Goal: Task Accomplishment & Management: Use online tool/utility

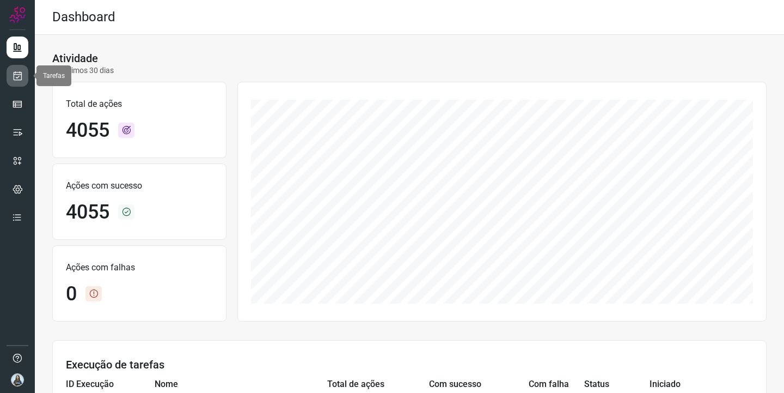
click at [19, 79] on icon at bounding box center [17, 75] width 11 height 11
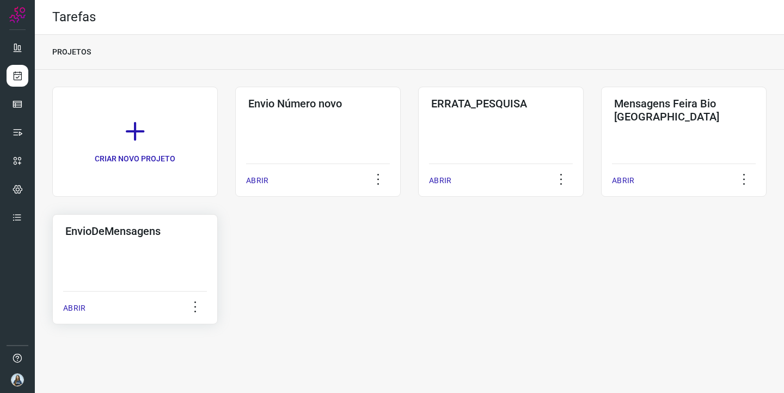
click at [185, 263] on div "EnvioDeMensagens ABRIR" at bounding box center [134, 269] width 165 height 110
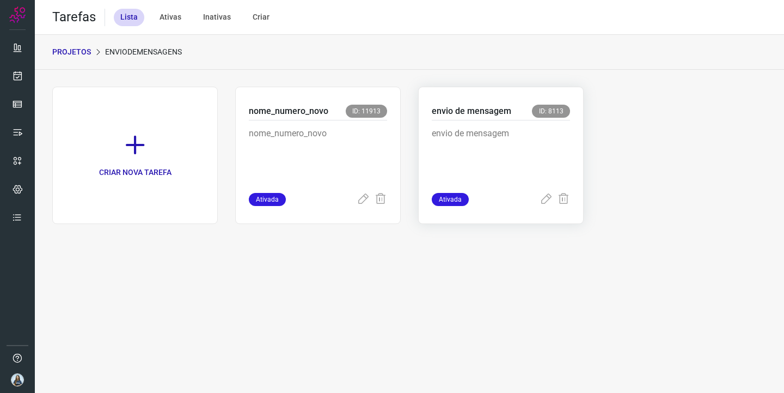
click at [469, 152] on p "envio de mensagem" at bounding box center [501, 154] width 138 height 54
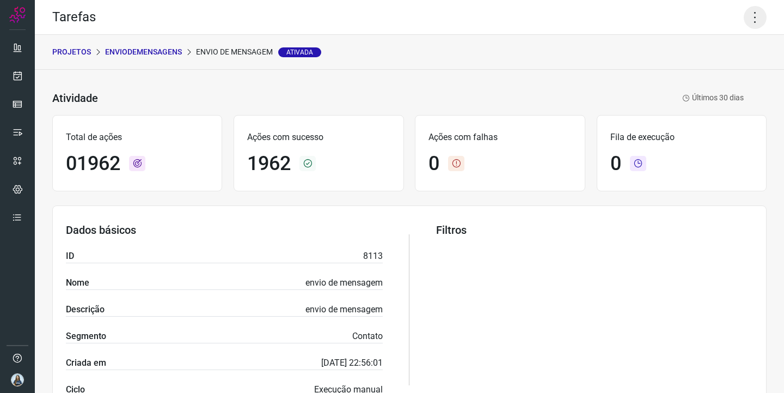
click at [760, 12] on icon at bounding box center [755, 17] width 23 height 23
click at [713, 74] on li "Executar" at bounding box center [716, 71] width 99 height 17
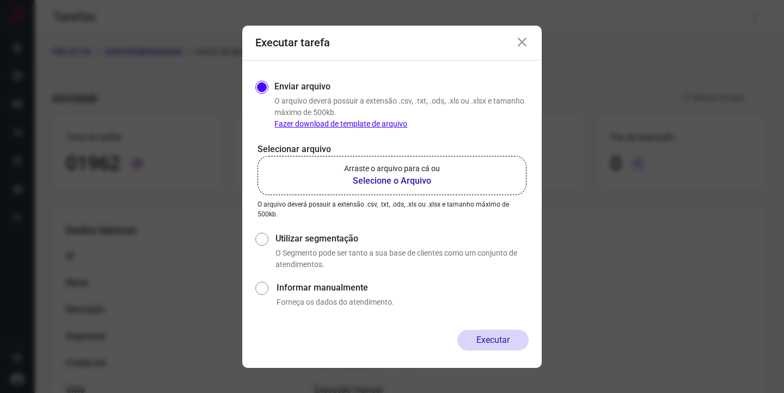
click at [454, 165] on label "Arraste o arquivo para cá ou Selecione o Arquivo" at bounding box center [391, 175] width 269 height 39
click at [0, 0] on input "Arraste o arquivo para cá ou Selecione o Arquivo" at bounding box center [0, 0] width 0 height 0
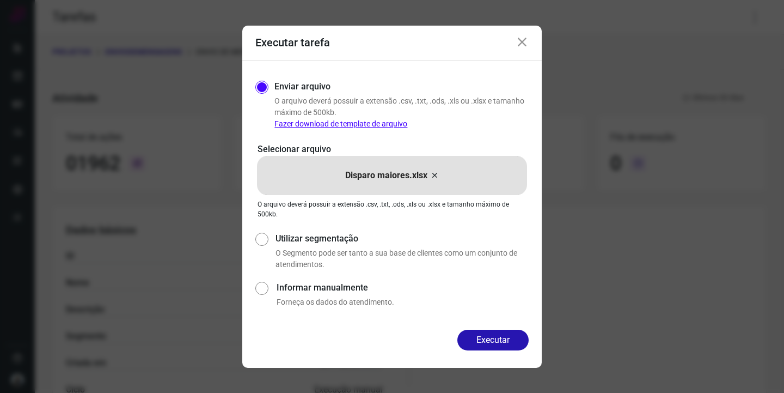
click at [523, 46] on icon at bounding box center [522, 42] width 13 height 13
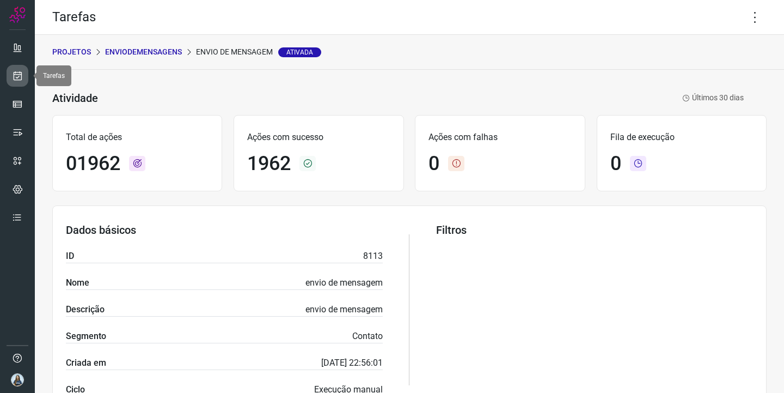
click at [16, 77] on icon at bounding box center [17, 75] width 11 height 11
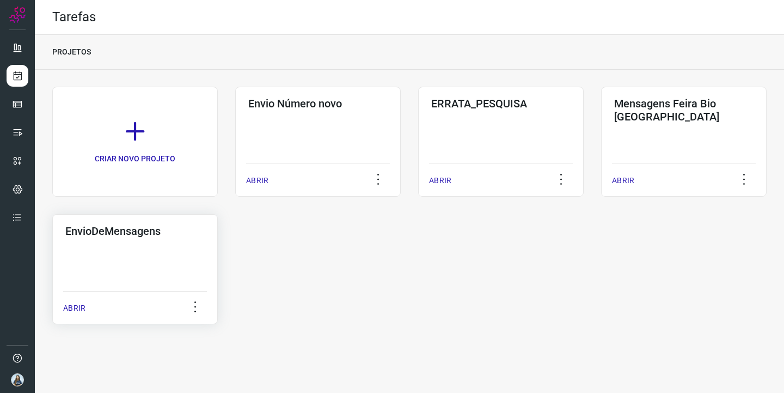
click at [168, 248] on div "EnvioDeMensagens ABRIR" at bounding box center [134, 269] width 165 height 110
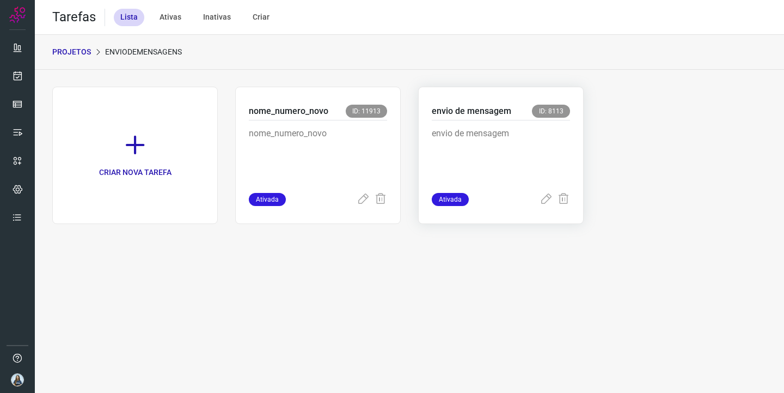
click at [495, 124] on div "envio de mensagem" at bounding box center [501, 156] width 138 height 72
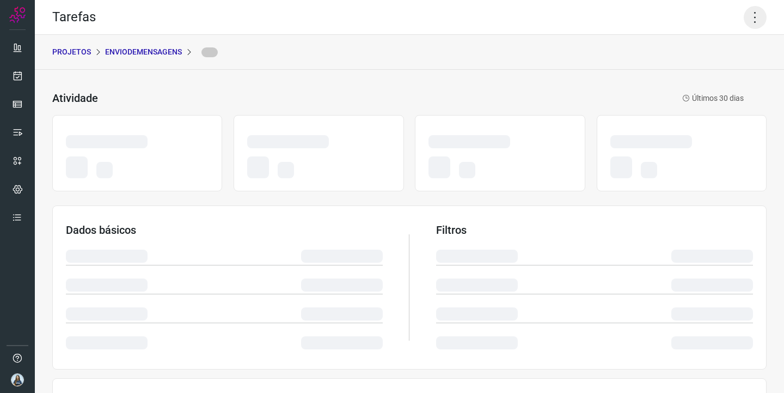
click at [755, 24] on icon at bounding box center [755, 17] width 23 height 23
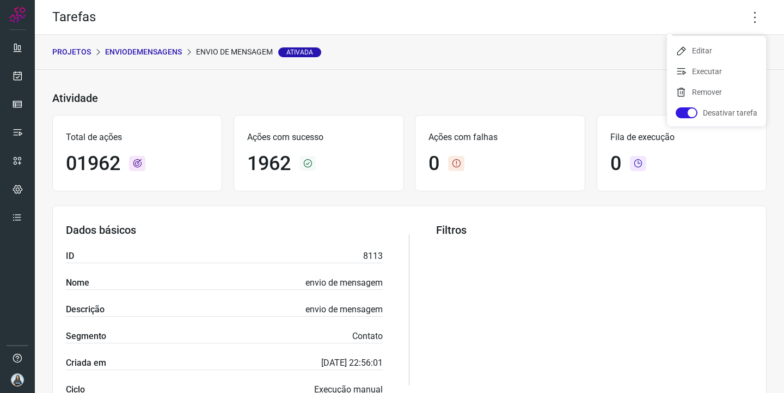
click at [738, 59] on ul "Editar Executar Remover Desativar tarefa" at bounding box center [716, 81] width 99 height 90
click at [715, 72] on li "Executar" at bounding box center [716, 71] width 99 height 17
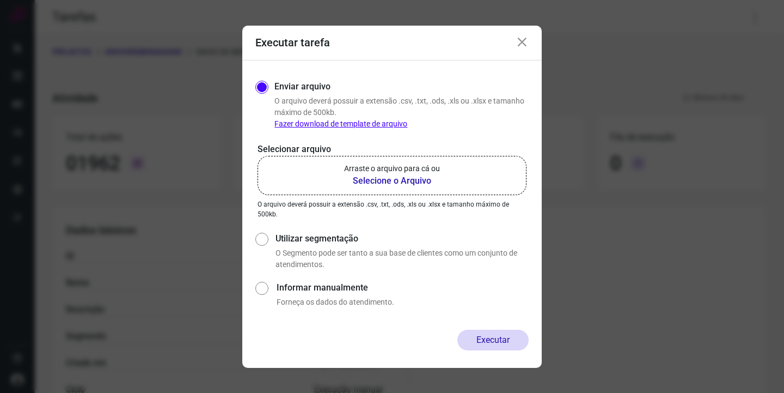
click at [381, 161] on label "Arraste o arquivo para cá ou Selecione o Arquivo" at bounding box center [391, 175] width 269 height 39
click at [0, 0] on input "Arraste o arquivo para cá ou Selecione o Arquivo" at bounding box center [0, 0] width 0 height 0
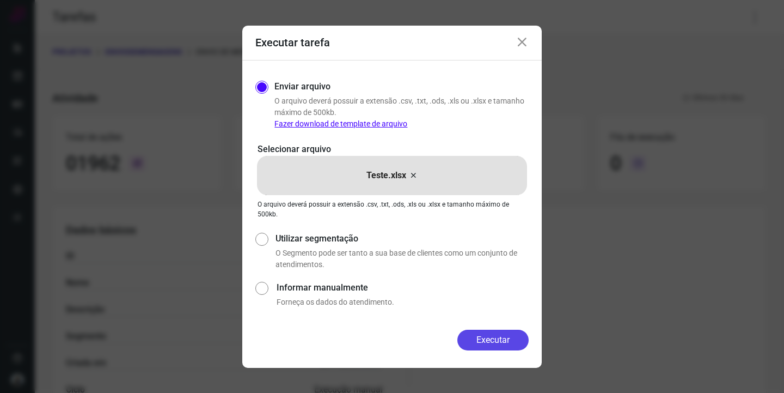
click at [488, 341] on button "Executar" at bounding box center [492, 339] width 71 height 21
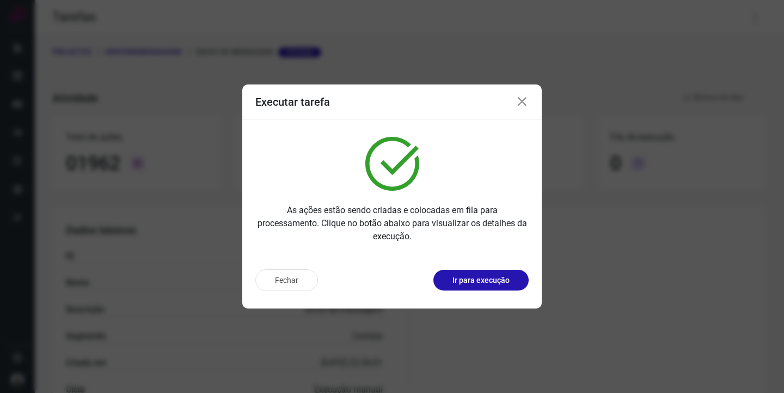
click at [522, 108] on icon at bounding box center [522, 101] width 13 height 13
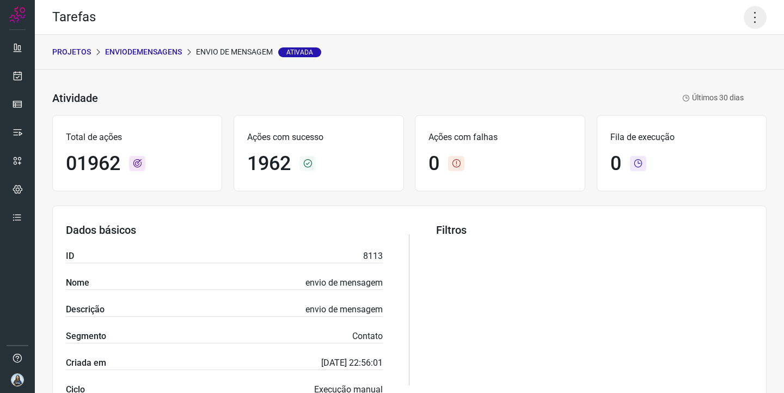
click at [761, 16] on icon at bounding box center [755, 17] width 23 height 23
click at [720, 65] on li "Executar" at bounding box center [716, 71] width 99 height 17
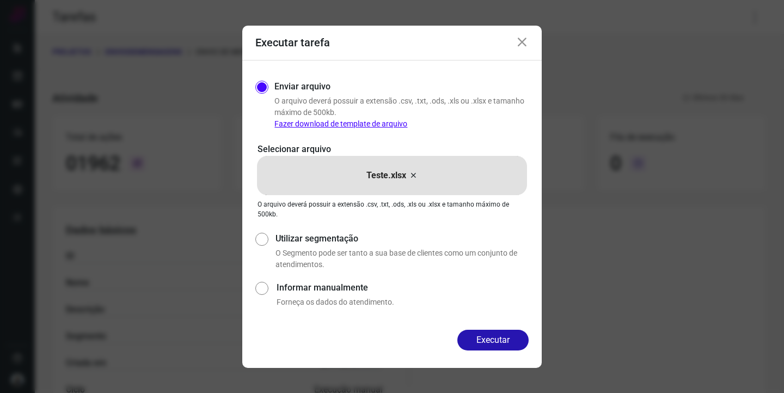
click at [412, 175] on icon at bounding box center [413, 175] width 9 height 13
click at [0, 0] on input "Teste.xlsx" at bounding box center [0, 0] width 0 height 0
click at [496, 344] on button "Executar" at bounding box center [492, 339] width 71 height 21
